Goal: Find specific page/section

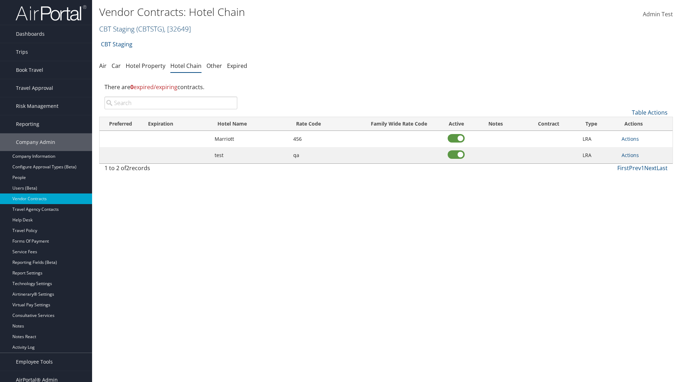
click at [117, 29] on link "CBT Staging ( CBTSTG ) , [ 32649 ]" at bounding box center [145, 29] width 92 height 10
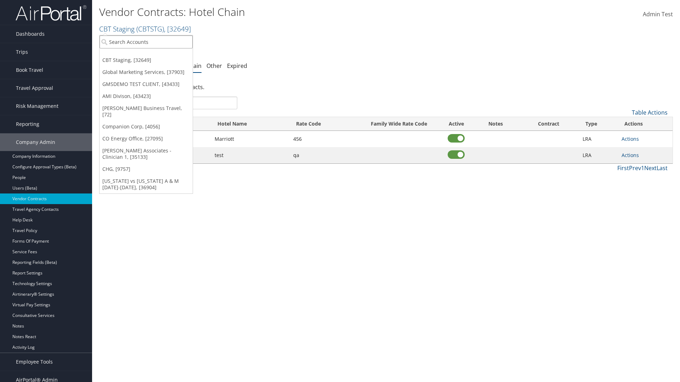
click at [146, 42] on input "search" at bounding box center [146, 41] width 93 height 13
type input "Global Marketing Services"
click at [153, 55] on div "Global Marketing Services (301946), [37903]" at bounding box center [153, 55] width 114 height 6
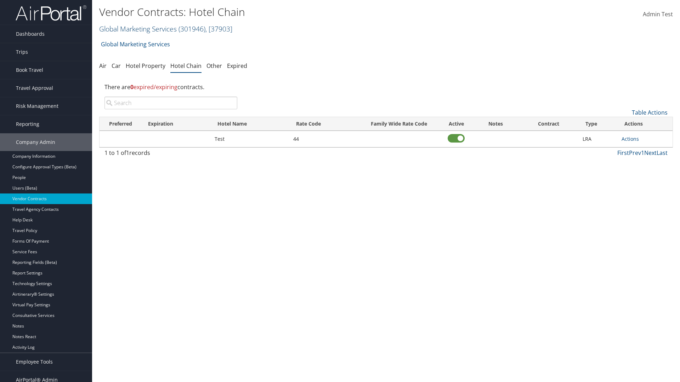
click at [137, 29] on link "Global Marketing Services ( 301946 ) , [ 37903 ]" at bounding box center [165, 29] width 133 height 10
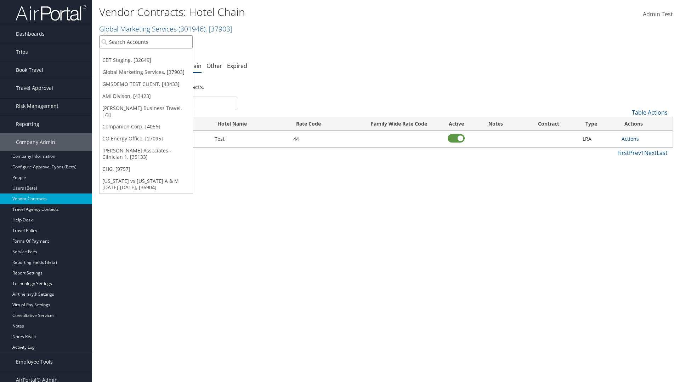
click at [146, 42] on input "search" at bounding box center [146, 41] width 93 height 13
type input "CBT Staging"
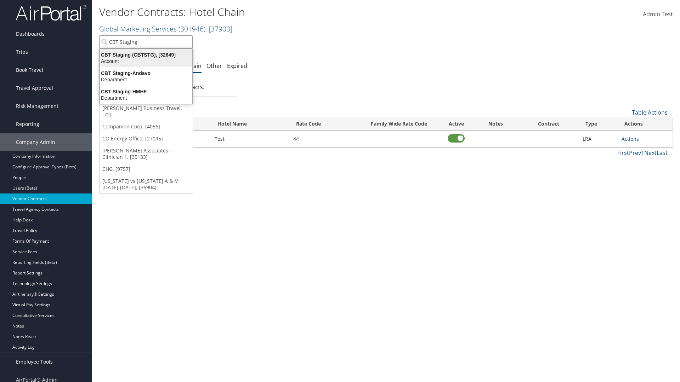
click at [146, 55] on div "CBT Staging (CBTSTG), [32649]" at bounding box center [146, 55] width 101 height 6
